Goal: Navigation & Orientation: Find specific page/section

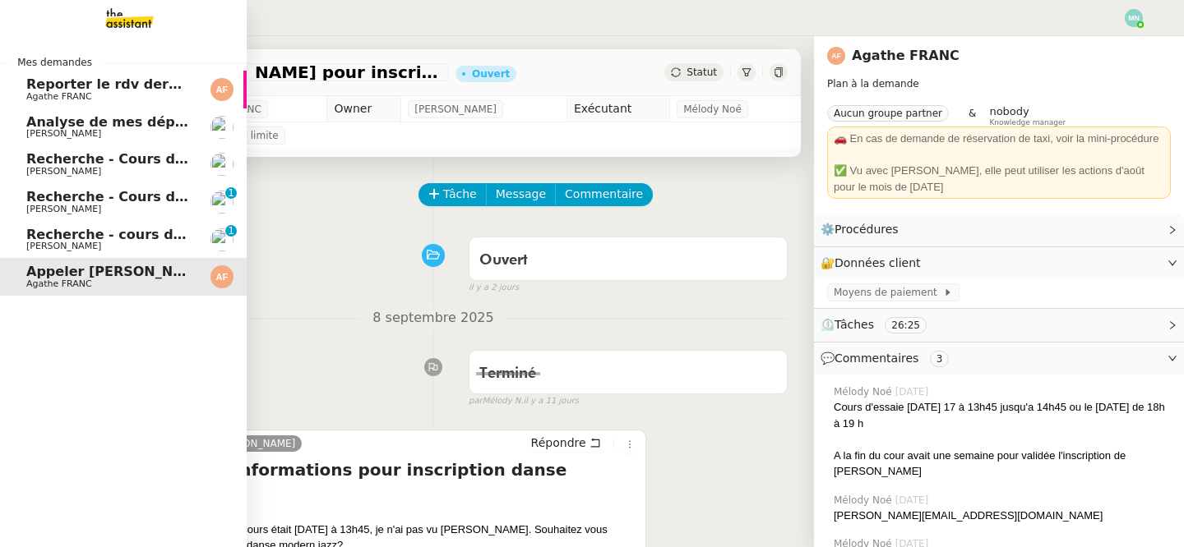
click at [63, 201] on span "Recherche - Cours de batterie pour enfant" at bounding box center [183, 197] width 314 height 16
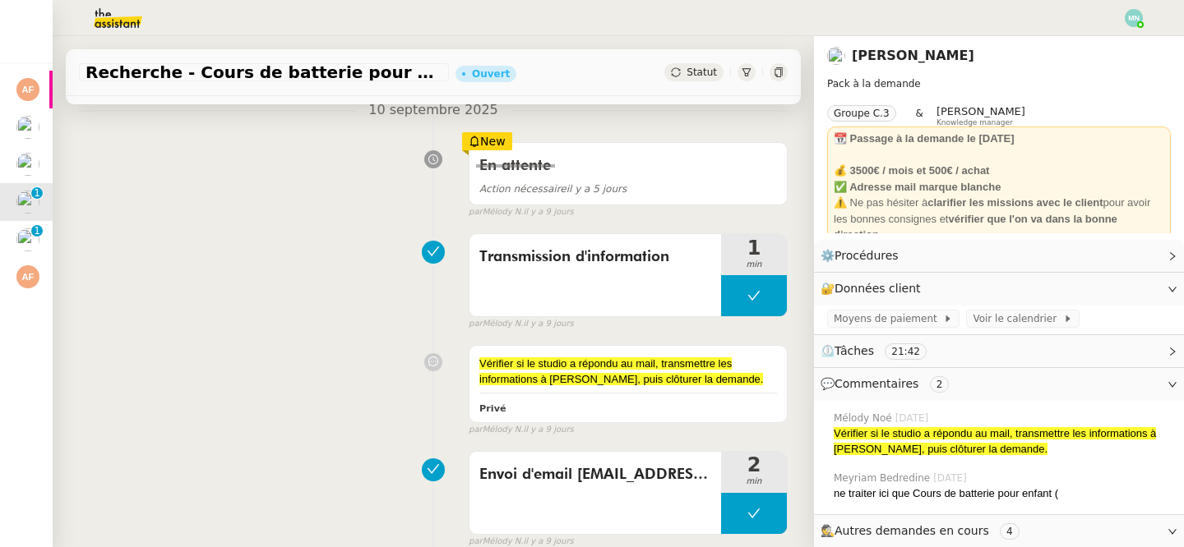
scroll to position [230, 0]
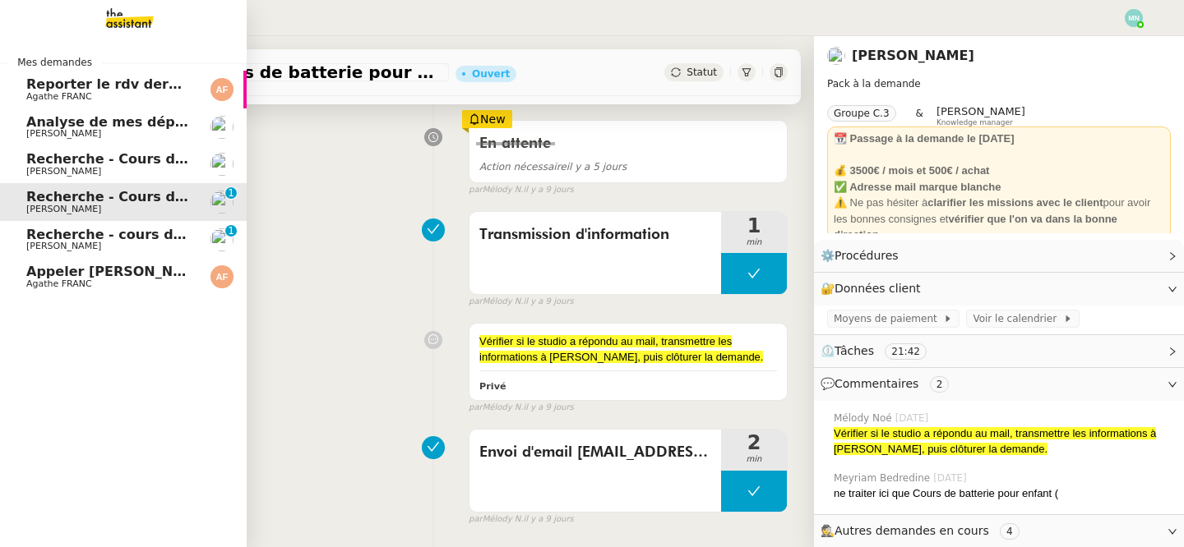
click at [32, 245] on span "[PERSON_NAME]" at bounding box center [63, 246] width 75 height 11
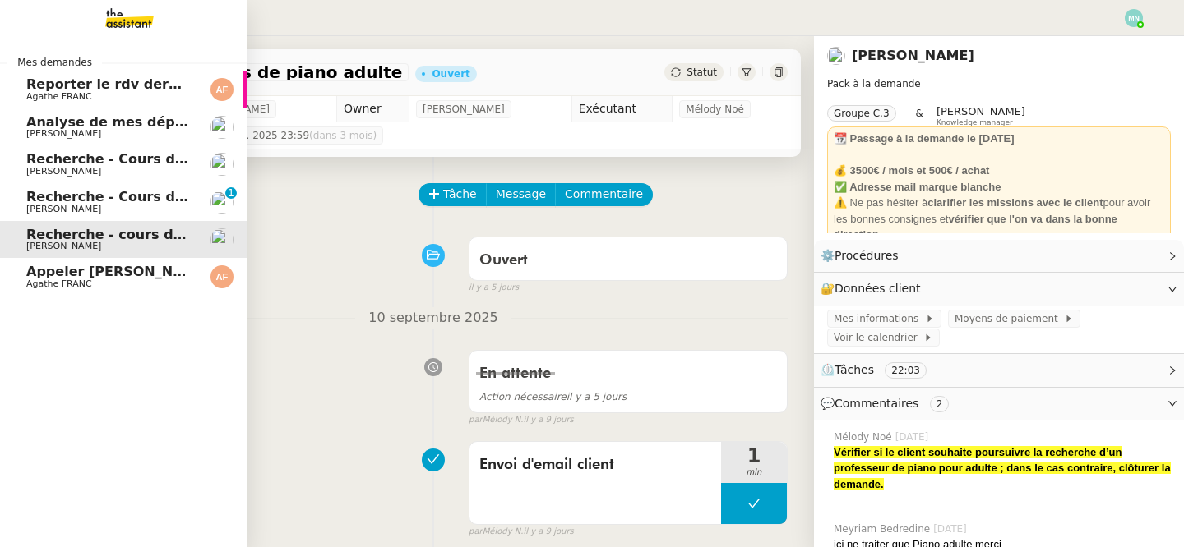
click at [38, 203] on span "Recherche - Cours de batterie pour enfant" at bounding box center [183, 197] width 314 height 16
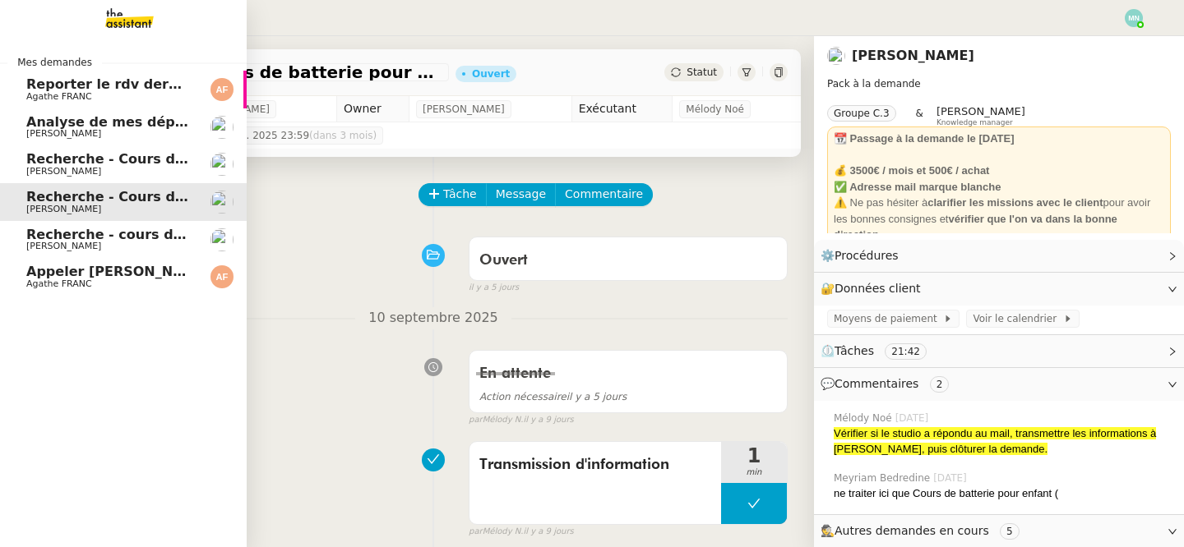
click at [19, 104] on link "Reporter le rdv dermatologue [PERSON_NAME]" at bounding box center [123, 90] width 247 height 38
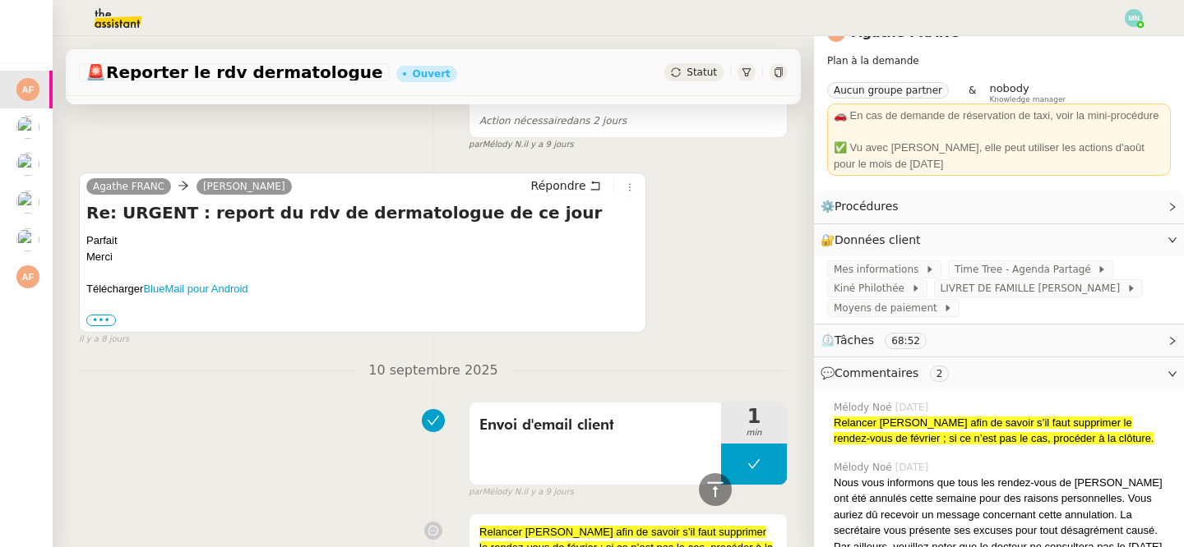
scroll to position [279, 0]
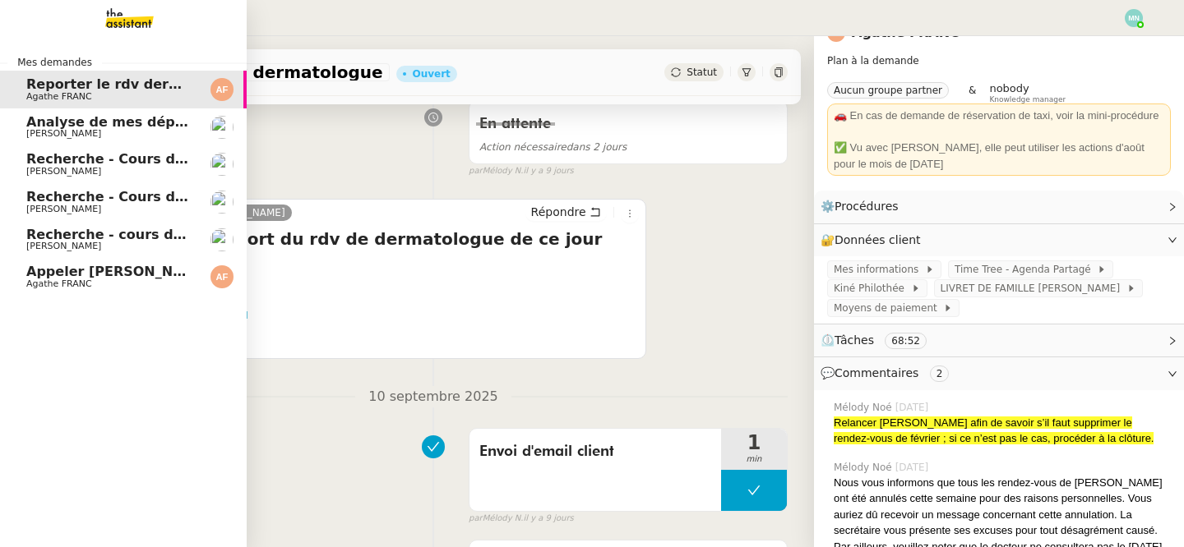
click at [40, 127] on span "Analyse de mes dépenses personnelles" at bounding box center [171, 122] width 291 height 16
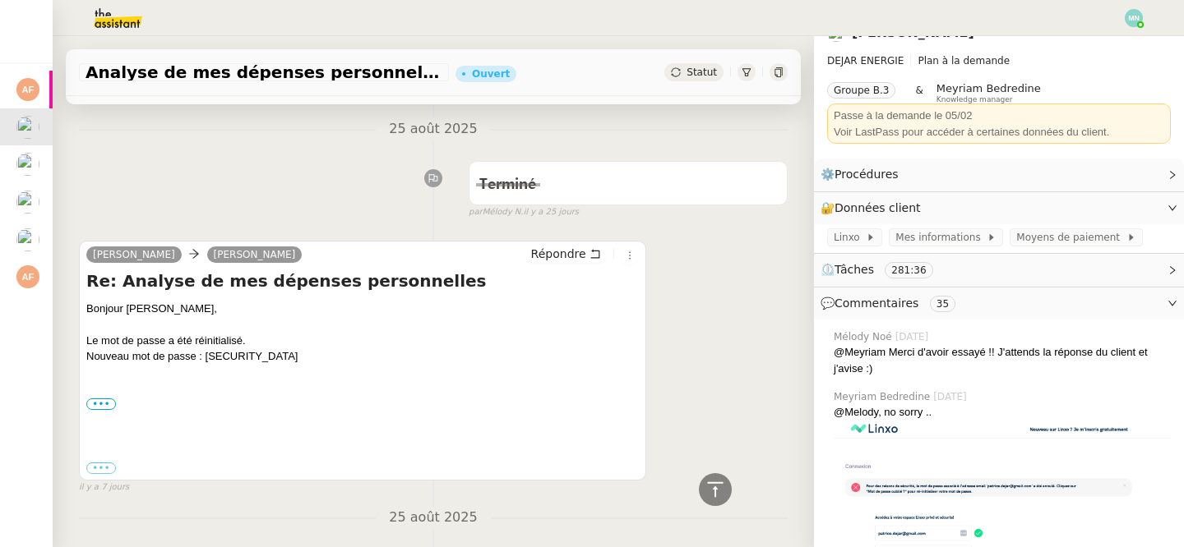
scroll to position [449, 0]
click at [108, 399] on label "•••" at bounding box center [101, 404] width 30 height 12
click at [0, 0] on input "•••" at bounding box center [0, 0] width 0 height 0
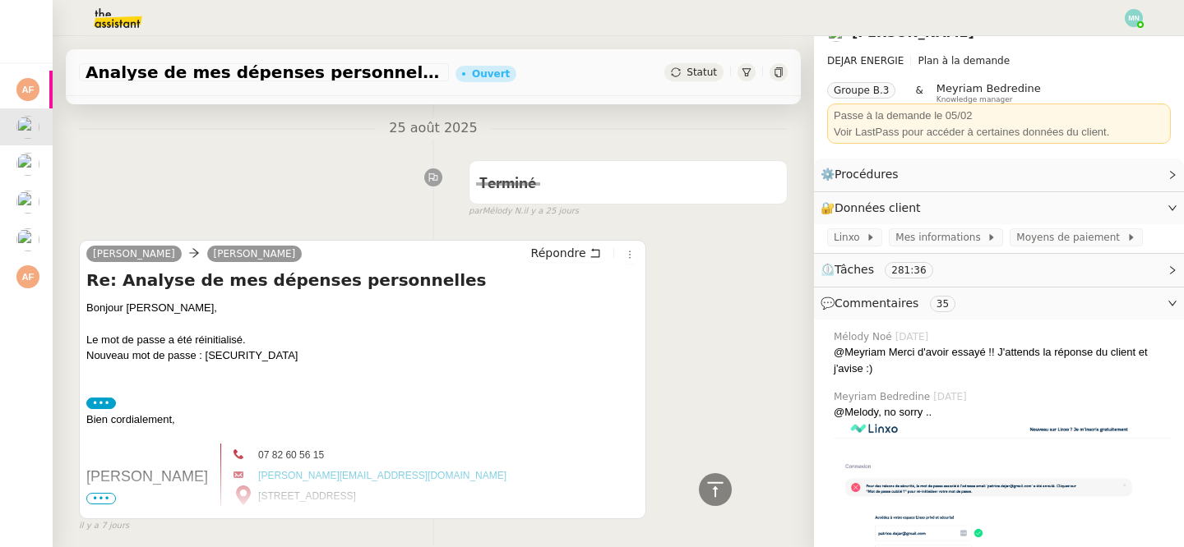
click at [113, 496] on span "•••" at bounding box center [101, 499] width 30 height 12
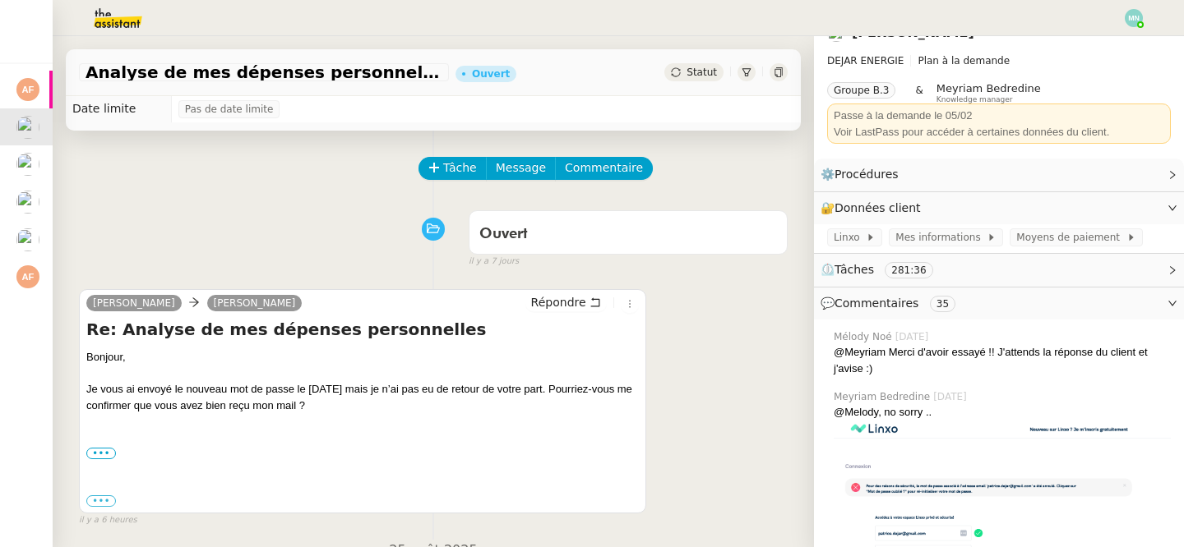
scroll to position [1, 0]
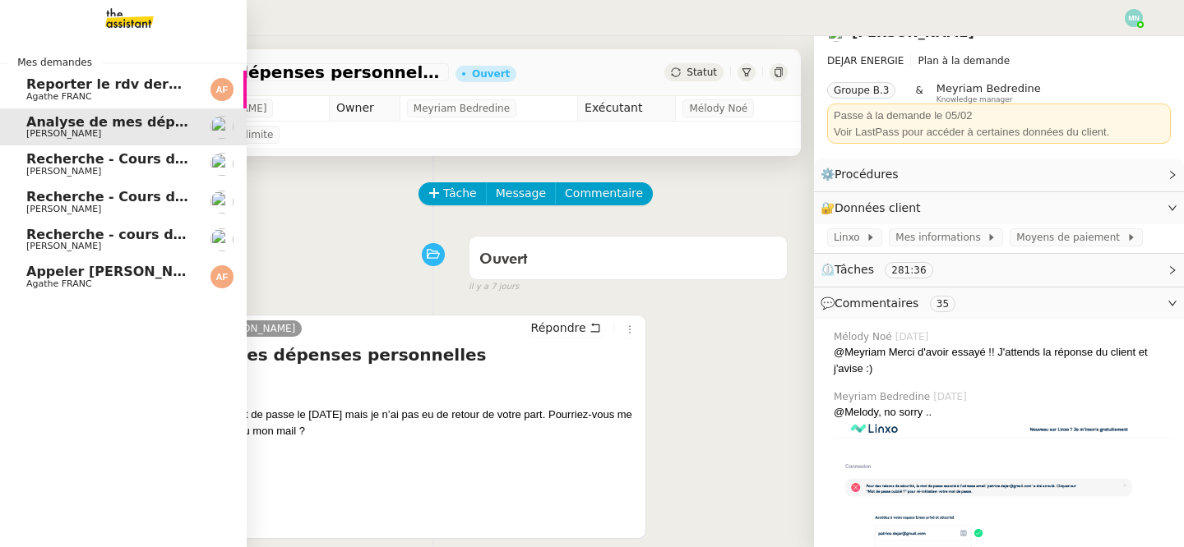
click at [72, 159] on span "Recherche - Cours de tennis" at bounding box center [130, 159] width 209 height 16
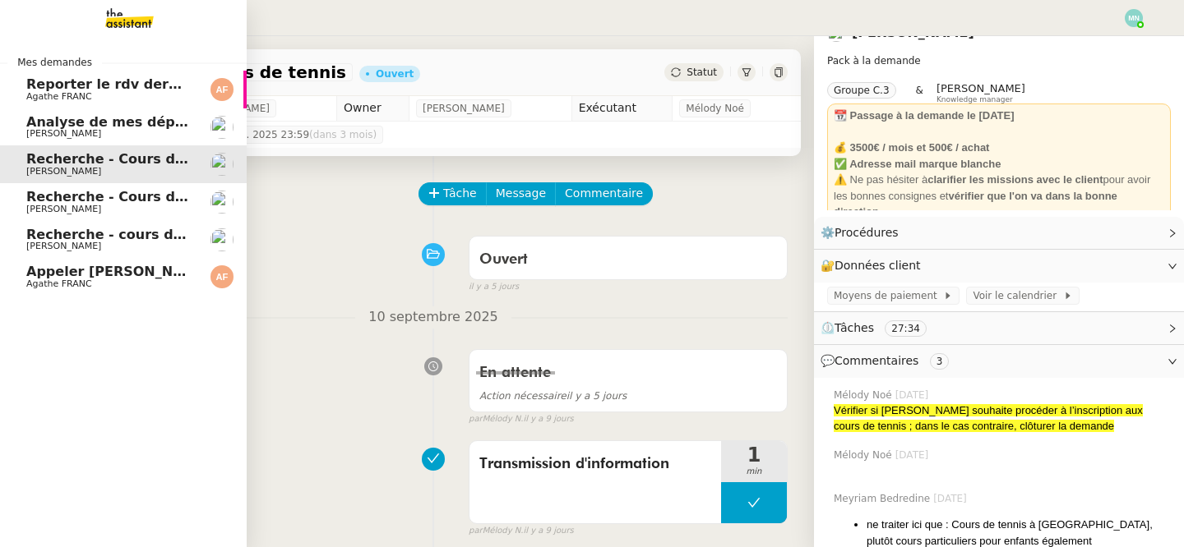
click at [104, 87] on span "Reporter le rdv dermatologue" at bounding box center [136, 84] width 221 height 16
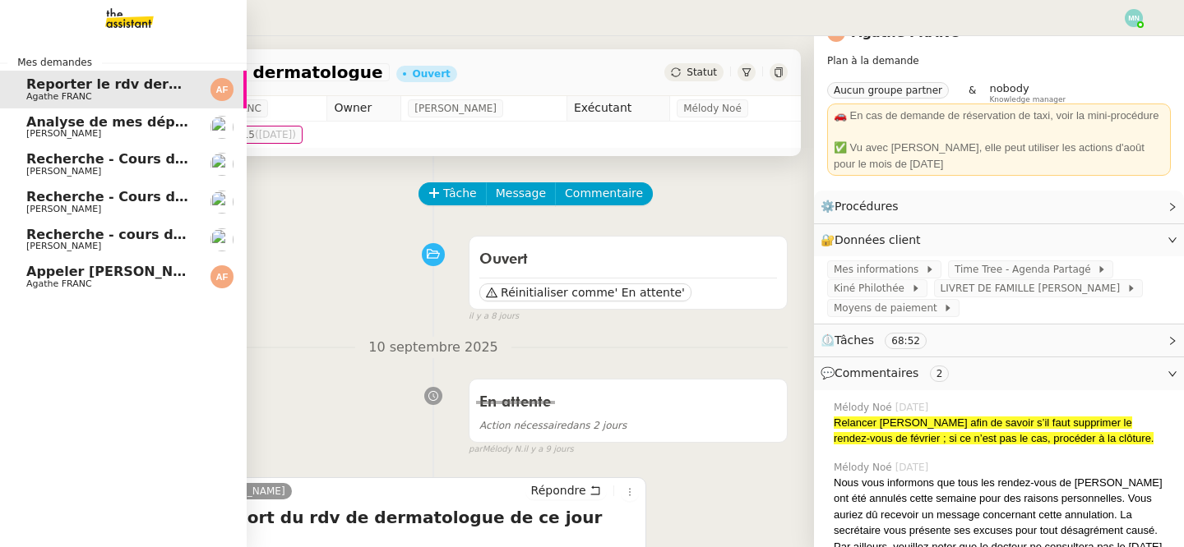
click at [41, 164] on span "Recherche - Cours de tennis" at bounding box center [130, 159] width 209 height 16
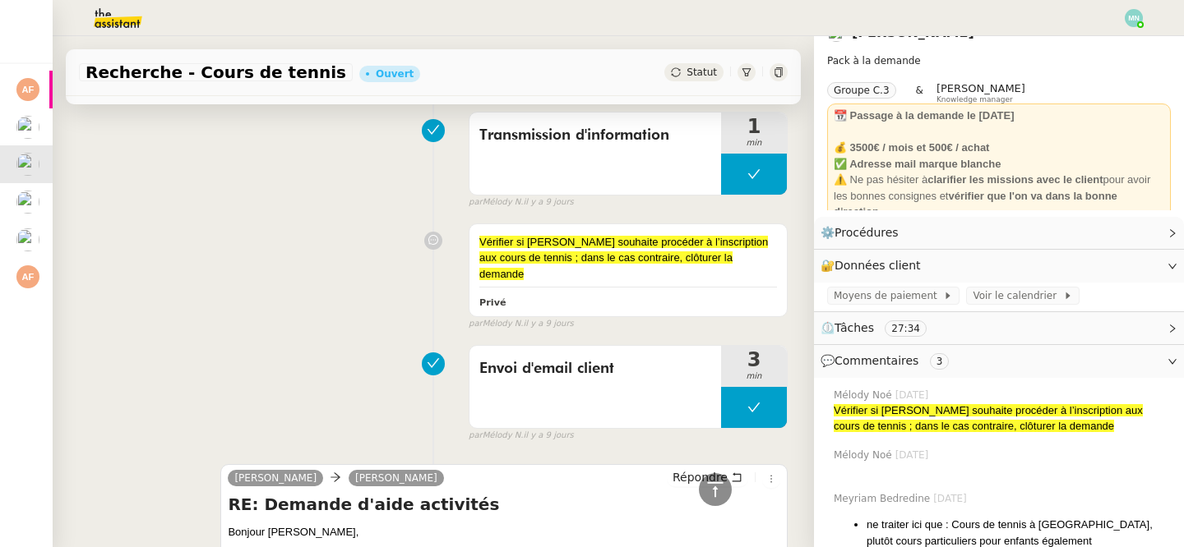
scroll to position [107, 0]
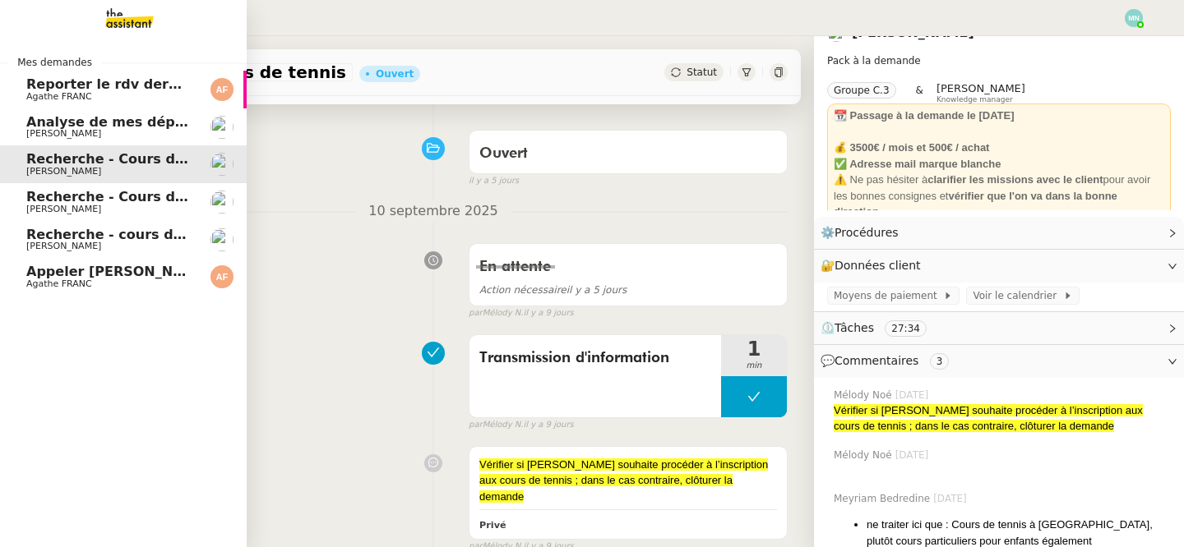
click at [72, 266] on span "Appeler [PERSON_NAME] pour inscription danse" at bounding box center [204, 272] width 356 height 16
